Goal: Find specific page/section: Find specific page/section

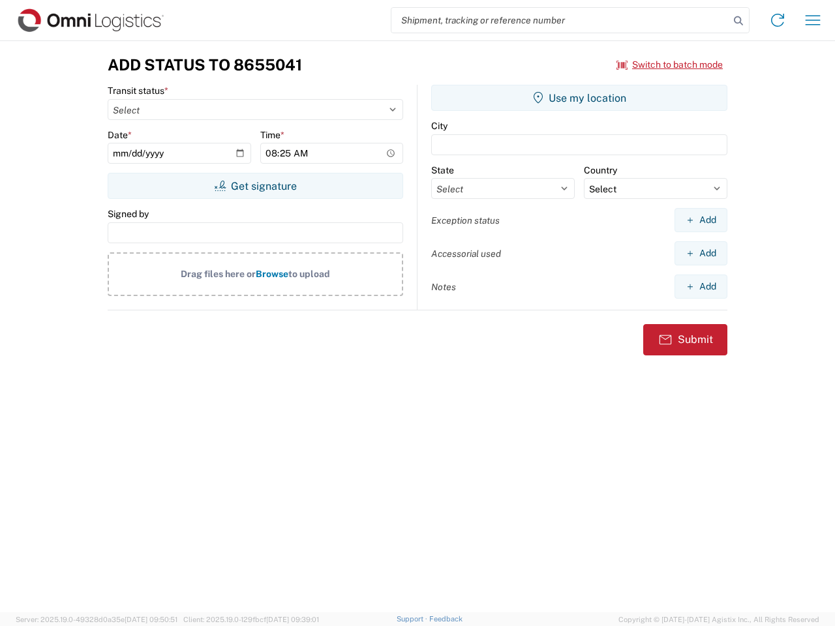
click at [561, 20] on input "search" at bounding box center [561, 20] width 338 height 25
click at [739, 21] on icon at bounding box center [739, 21] width 18 height 18
click at [778, 20] on icon at bounding box center [777, 20] width 21 height 21
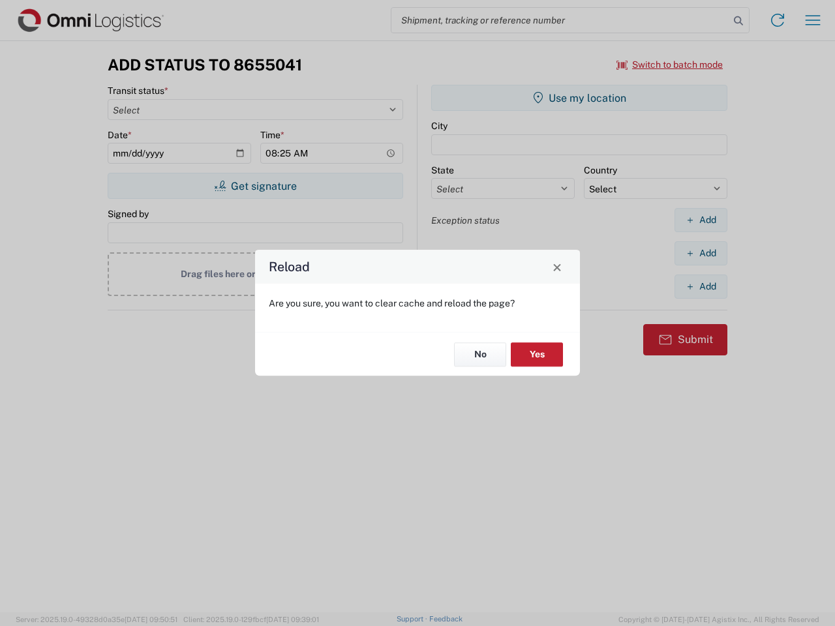
click at [813, 20] on div "Reload Are you sure, you want to clear cache and reload the page? No Yes" at bounding box center [417, 313] width 835 height 626
click at [670, 65] on div "Reload Are you sure, you want to clear cache and reload the page? No Yes" at bounding box center [417, 313] width 835 height 626
click at [255, 186] on div "Reload Are you sure, you want to clear cache and reload the page? No Yes" at bounding box center [417, 313] width 835 height 626
click at [579, 98] on div "Reload Are you sure, you want to clear cache and reload the page? No Yes" at bounding box center [417, 313] width 835 height 626
click at [701, 220] on div "Reload Are you sure, you want to clear cache and reload the page? No Yes" at bounding box center [417, 313] width 835 height 626
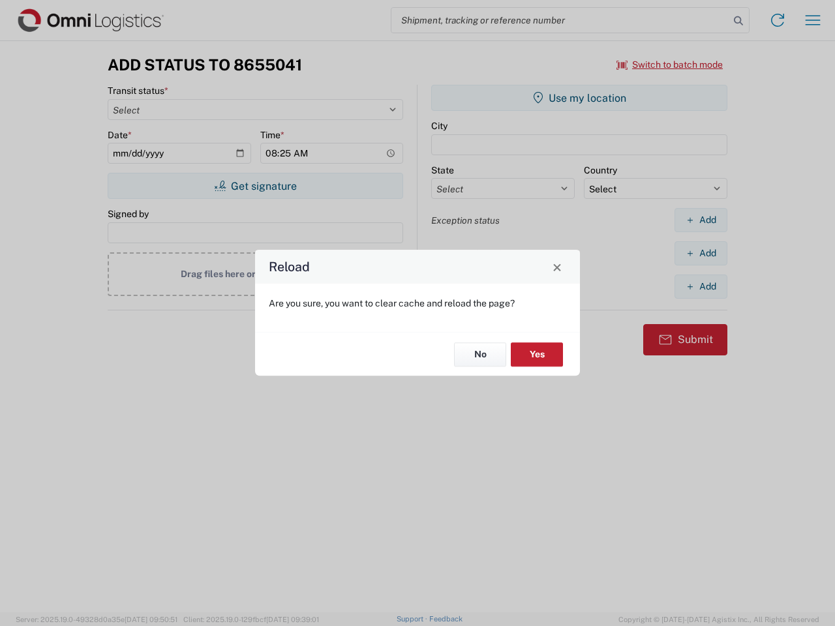
click at [701, 253] on div "Reload Are you sure, you want to clear cache and reload the page? No Yes" at bounding box center [417, 313] width 835 height 626
click at [701, 286] on div "Reload Are you sure, you want to clear cache and reload the page? No Yes" at bounding box center [417, 313] width 835 height 626
